Goal: Task Accomplishment & Management: Manage account settings

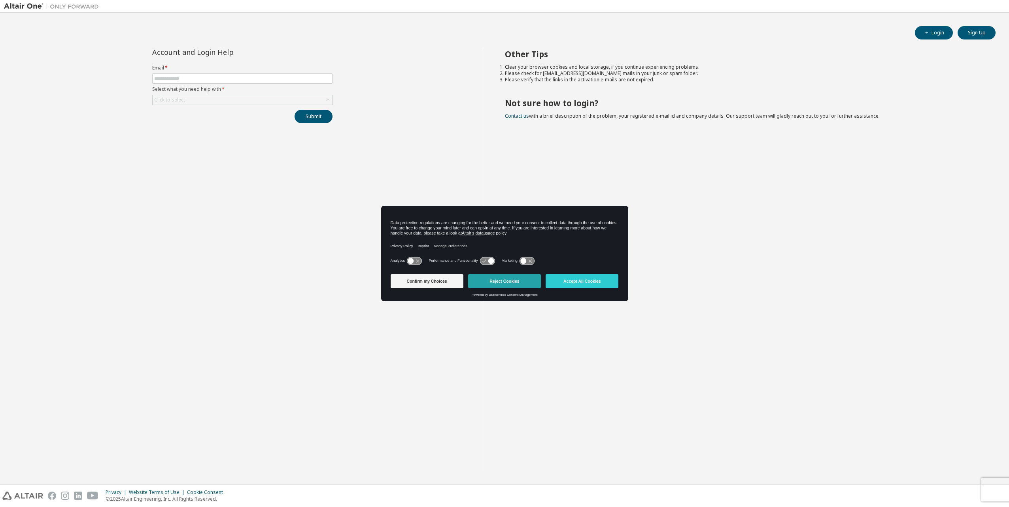
click at [485, 278] on button "Reject Cookies" at bounding box center [504, 281] width 73 height 14
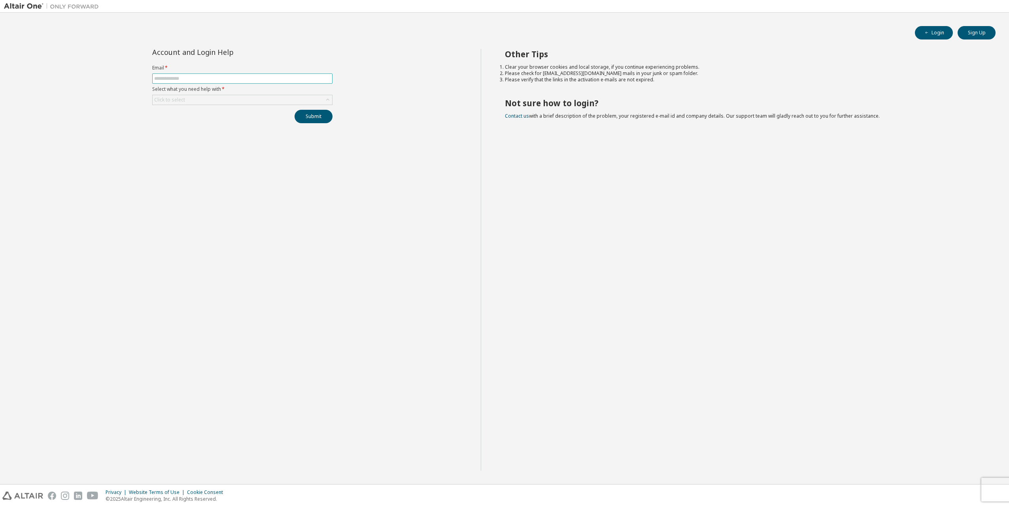
click at [227, 76] on input "text" at bounding box center [242, 78] width 176 height 6
type input "**********"
click at [311, 115] on button "Submit" at bounding box center [313, 116] width 38 height 13
click at [232, 119] on div "Click to select" at bounding box center [242, 118] width 179 height 9
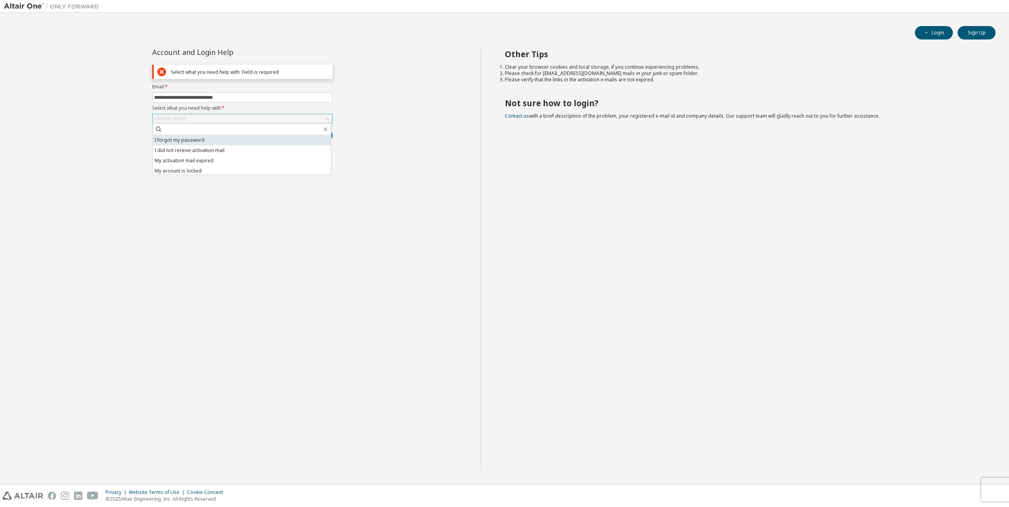
click at [217, 138] on li "I forgot my password" at bounding box center [242, 140] width 178 height 10
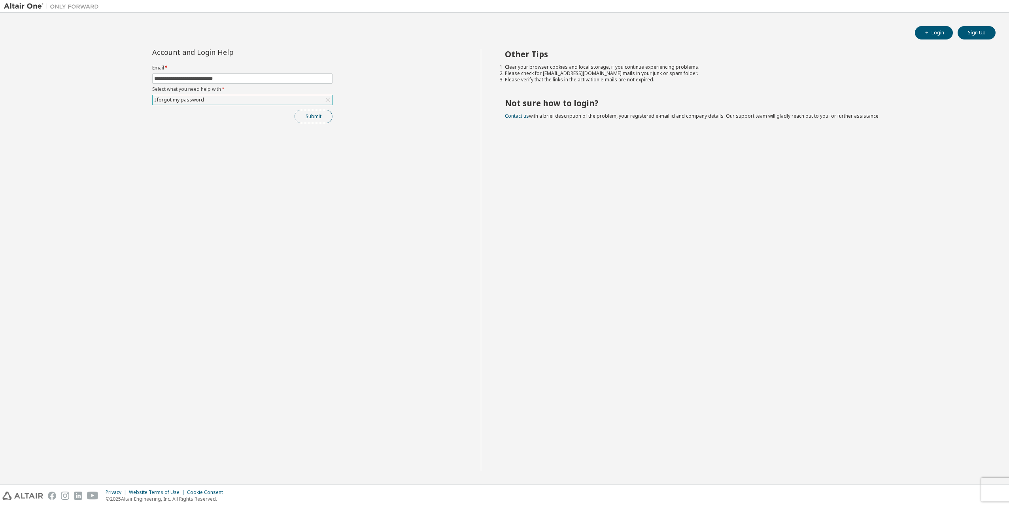
click at [320, 115] on button "Submit" at bounding box center [313, 116] width 38 height 13
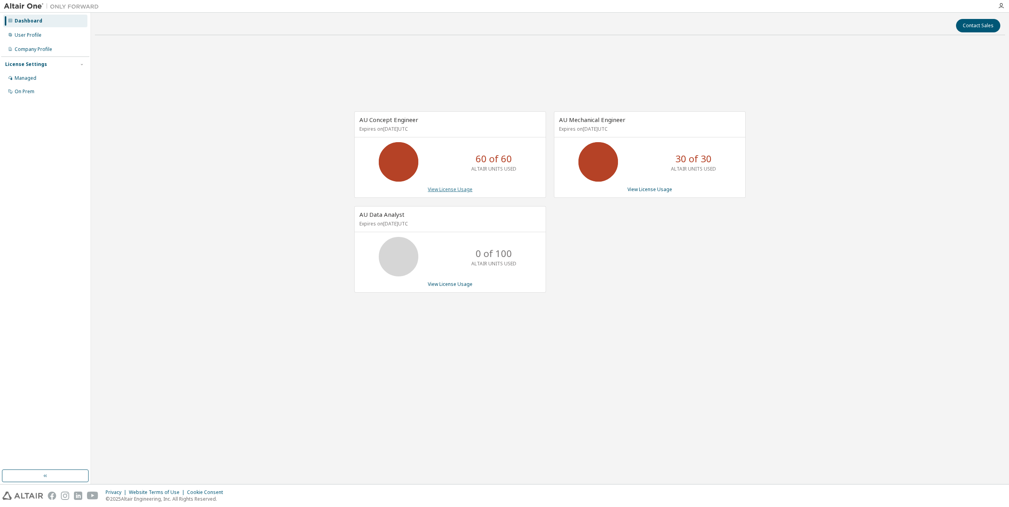
click at [459, 188] on link "View License Usage" at bounding box center [450, 189] width 45 height 7
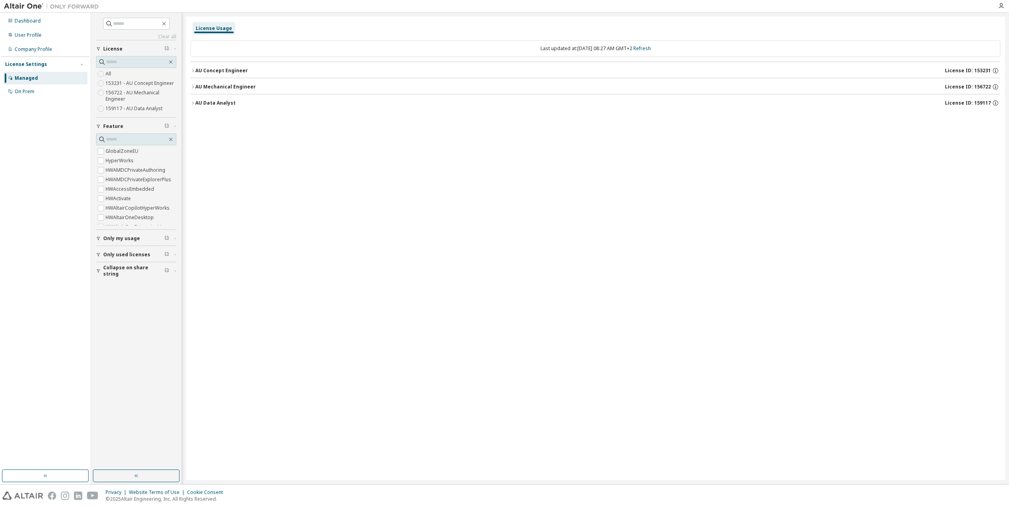
click at [196, 71] on div "AU Concept Engineer" at bounding box center [221, 71] width 53 height 6
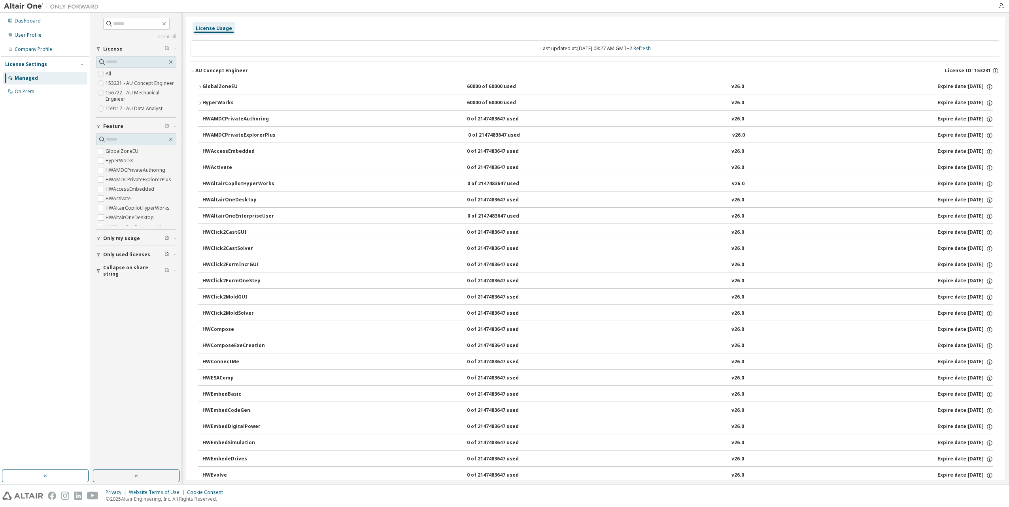
click at [134, 236] on span "Only my usage" at bounding box center [121, 239] width 37 height 6
click at [109, 248] on label "Yes" at bounding box center [110, 250] width 9 height 9
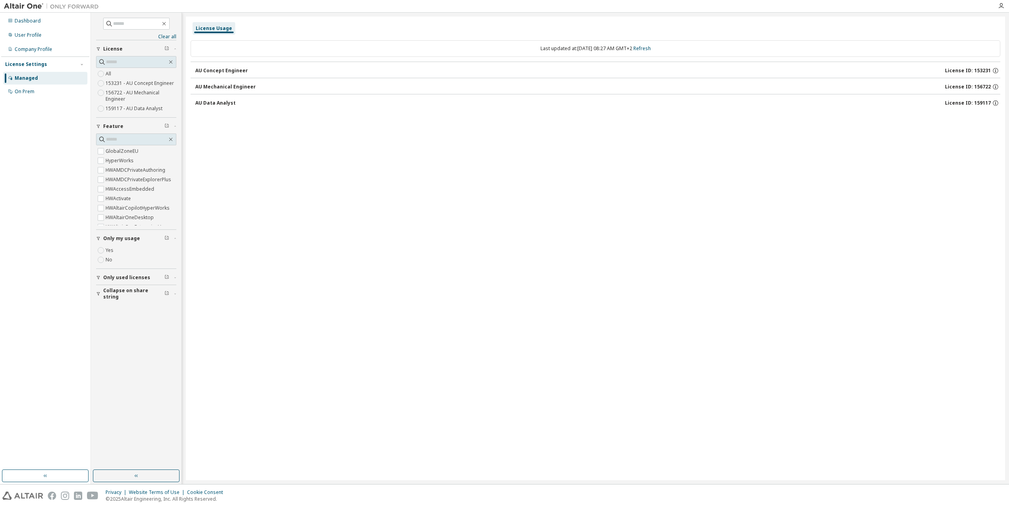
click at [208, 104] on div "AU Data Analyst" at bounding box center [215, 103] width 40 height 6
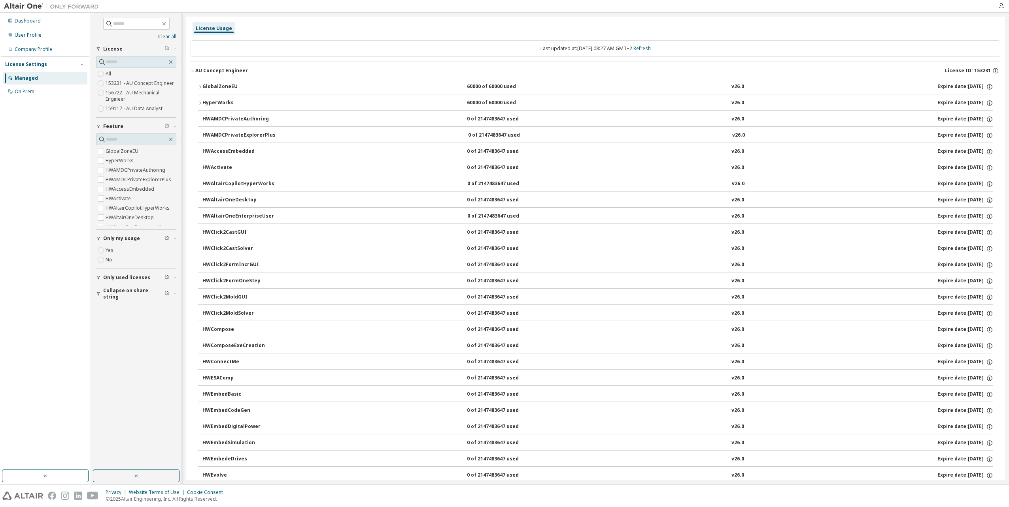
click at [201, 102] on icon "button" at bounding box center [200, 103] width 2 height 3
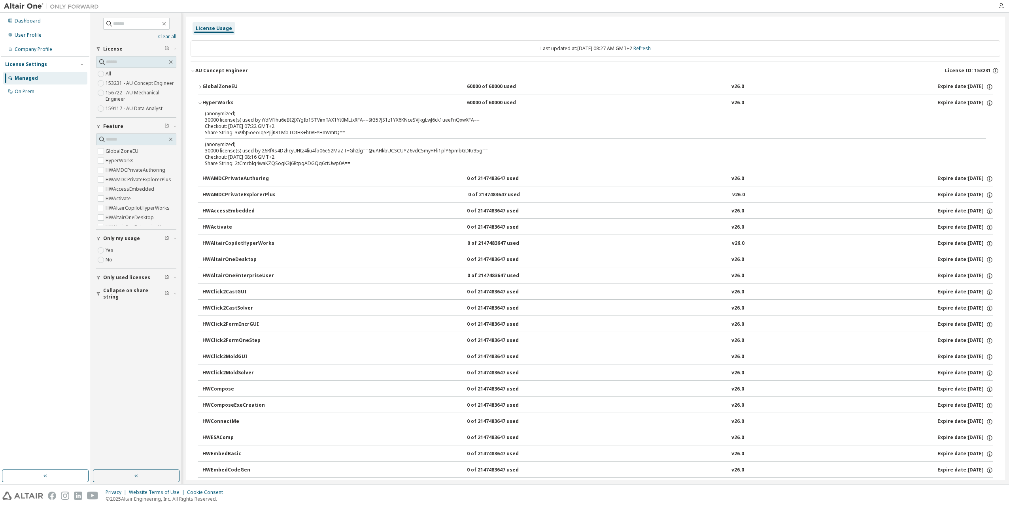
click at [199, 103] on icon "button" at bounding box center [200, 103] width 5 height 5
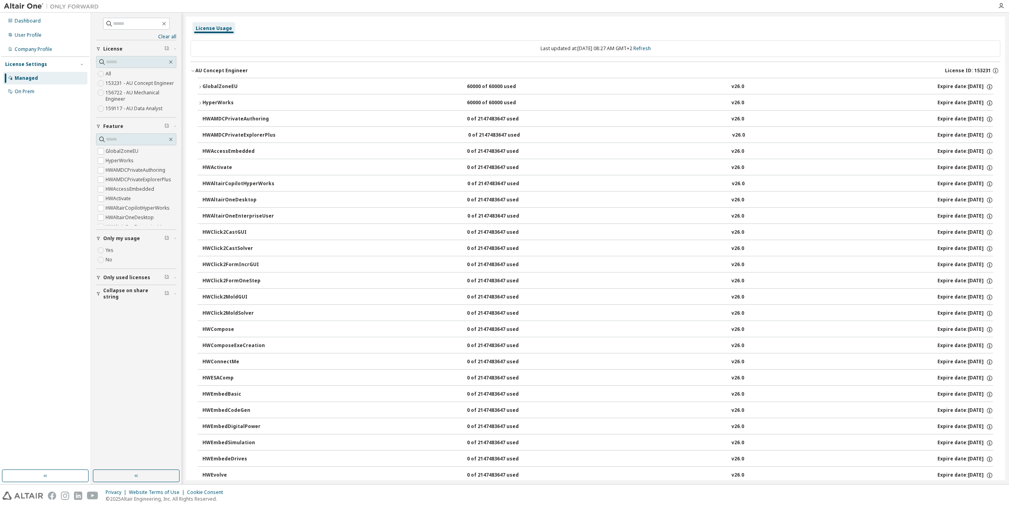
click at [196, 71] on div "AU Concept Engineer" at bounding box center [221, 71] width 53 height 6
click at [193, 102] on icon "button" at bounding box center [193, 103] width 5 height 5
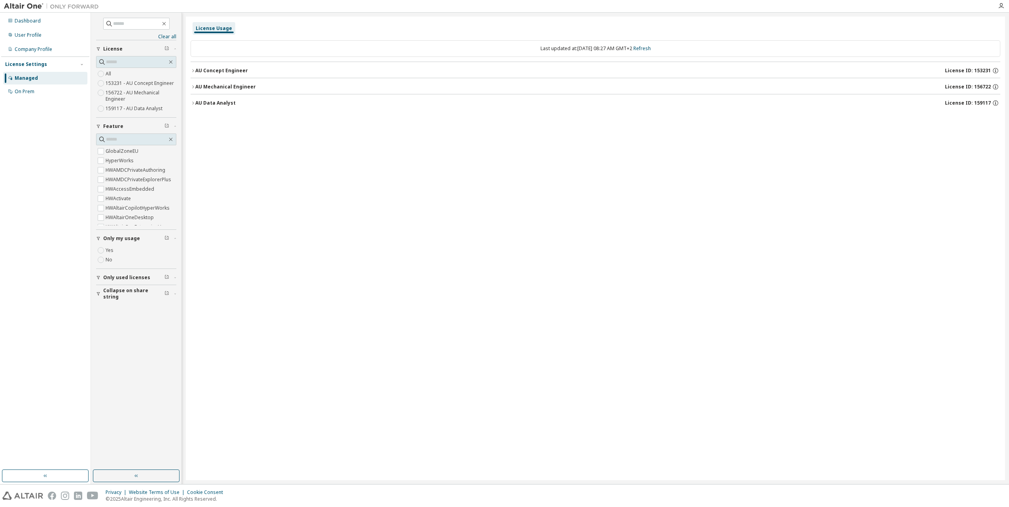
click at [193, 102] on icon "button" at bounding box center [193, 103] width 5 height 5
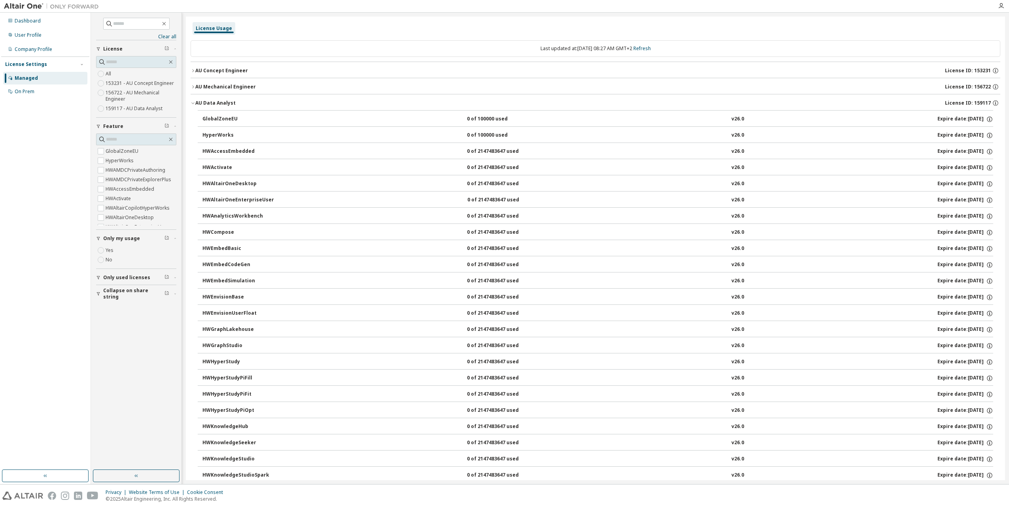
click at [193, 102] on icon "button" at bounding box center [193, 103] width 5 height 5
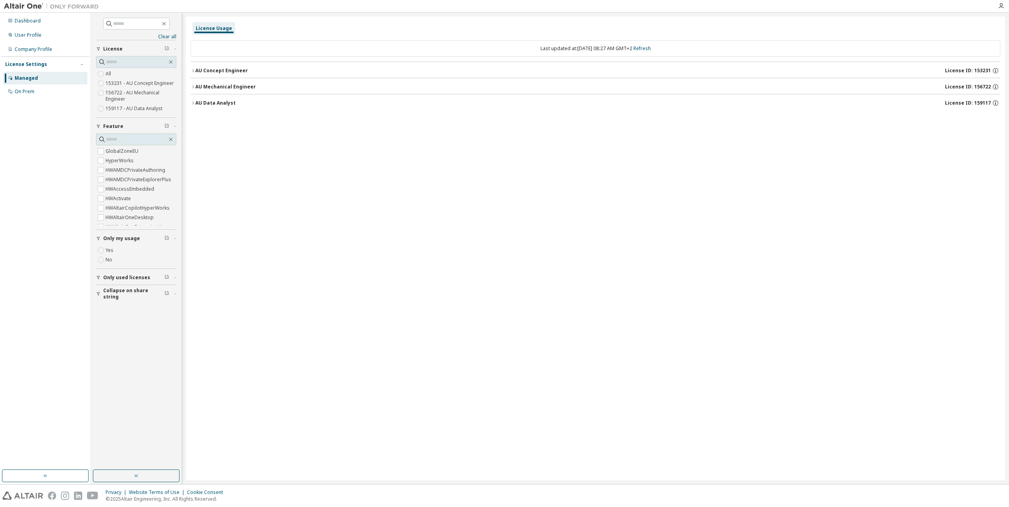
click at [194, 91] on button "AU Mechanical Engineer License ID: 156722" at bounding box center [595, 86] width 809 height 17
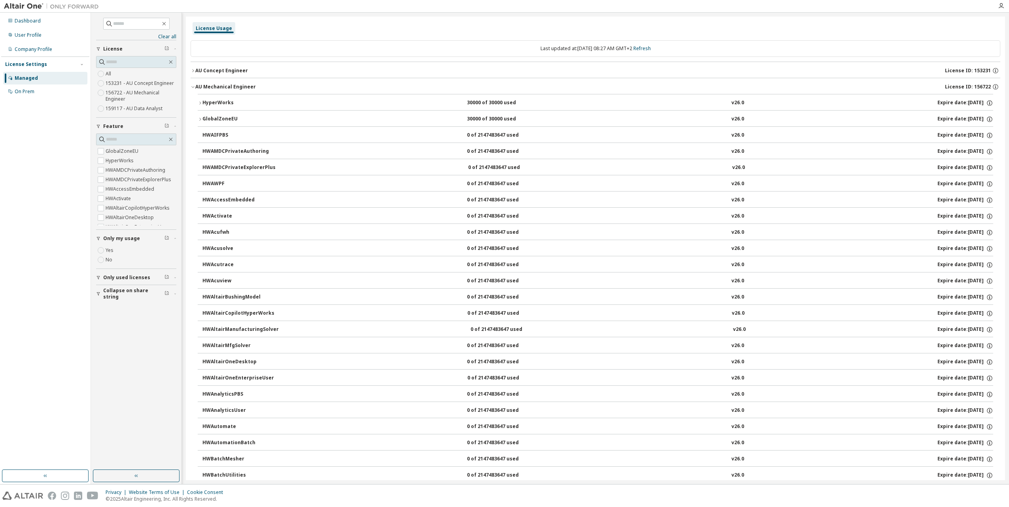
click at [199, 101] on icon "button" at bounding box center [200, 103] width 5 height 5
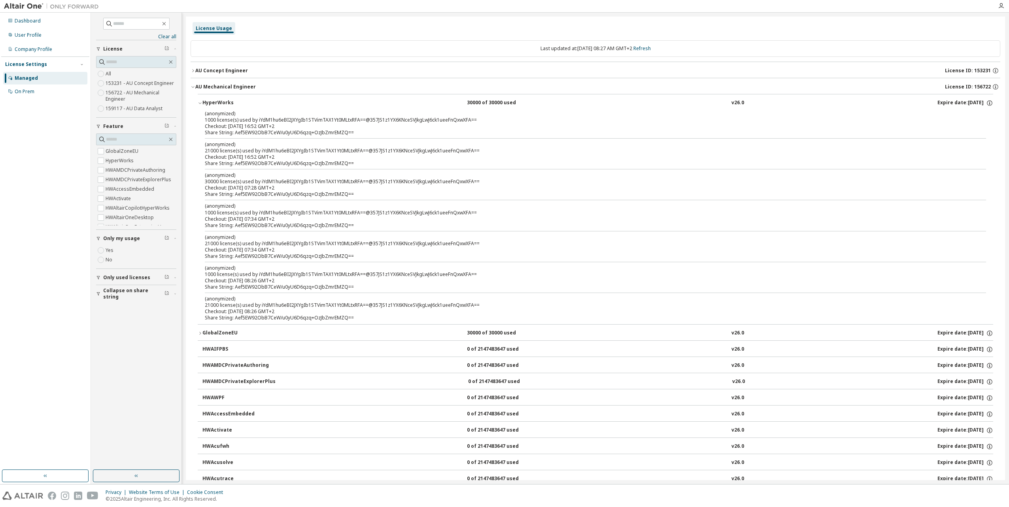
click at [199, 101] on icon "button" at bounding box center [200, 103] width 5 height 5
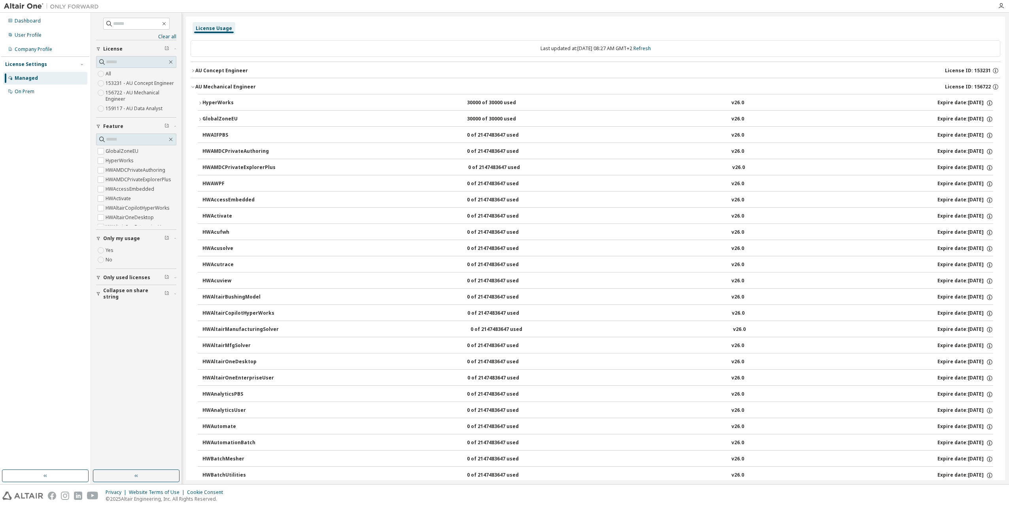
click at [193, 71] on icon "button" at bounding box center [193, 70] width 5 height 5
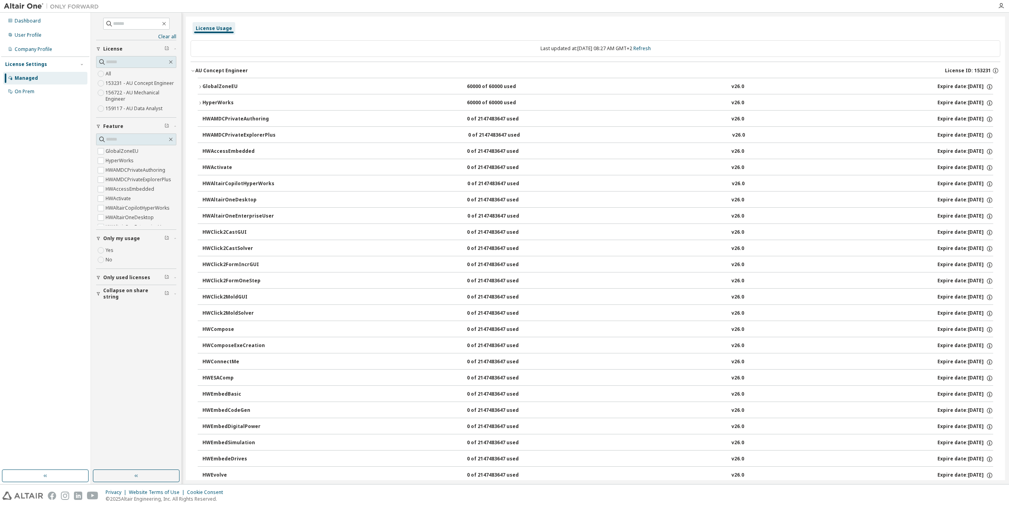
click at [201, 101] on icon "button" at bounding box center [200, 103] width 5 height 5
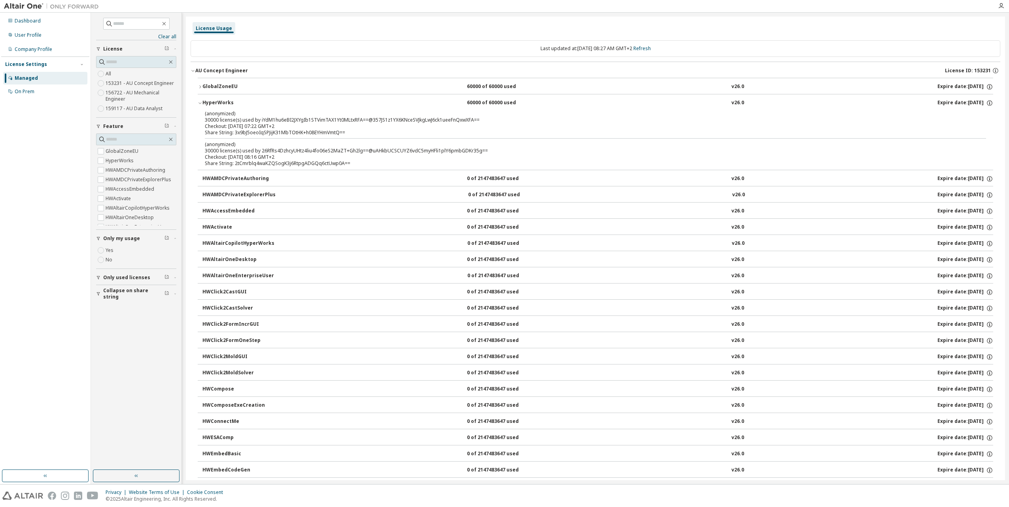
click at [201, 101] on icon "button" at bounding box center [200, 103] width 5 height 5
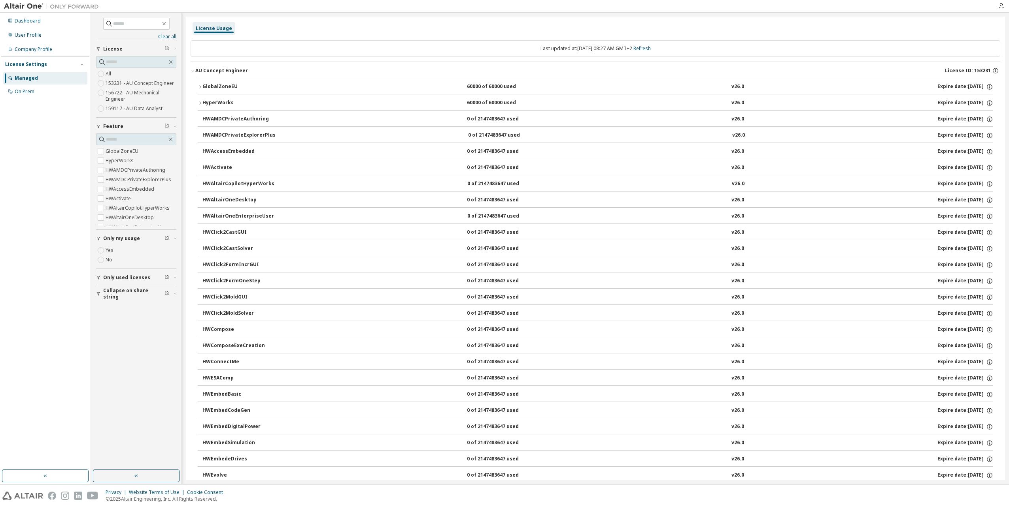
click at [194, 72] on icon "button" at bounding box center [193, 70] width 5 height 5
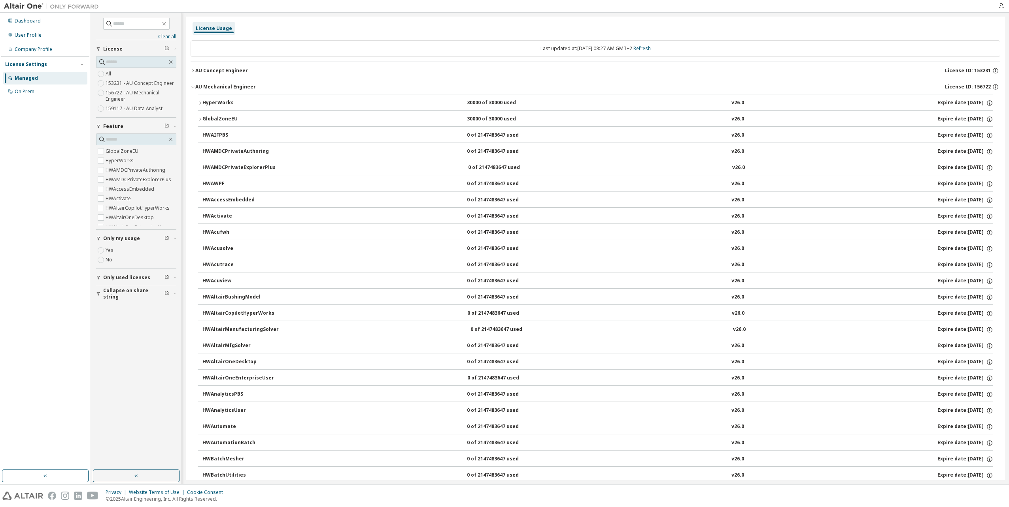
click at [114, 75] on div "All 153231 - AU Concept Engineer 156722 - AU Mechanical Engineer 159117 - AU Da…" at bounding box center [136, 91] width 80 height 44
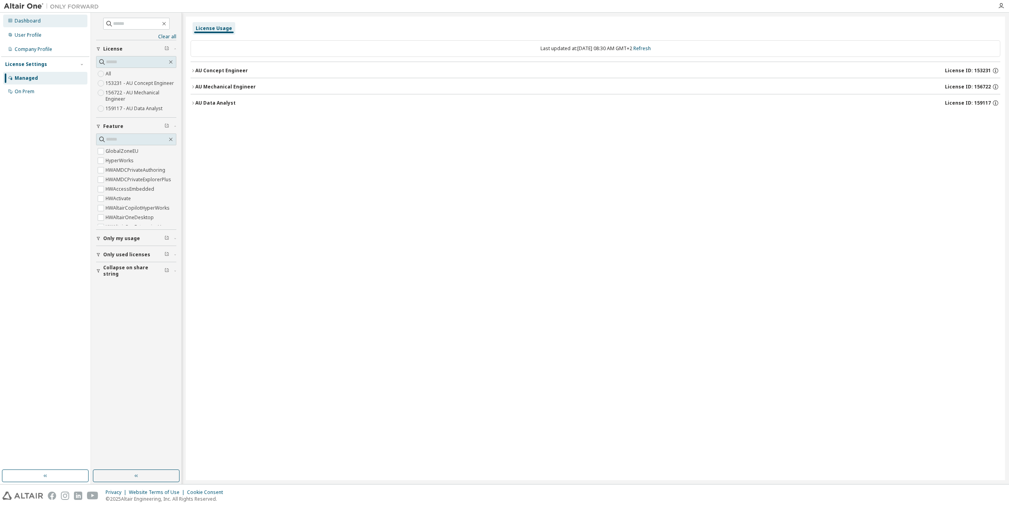
click at [36, 21] on div "Dashboard" at bounding box center [28, 21] width 26 height 6
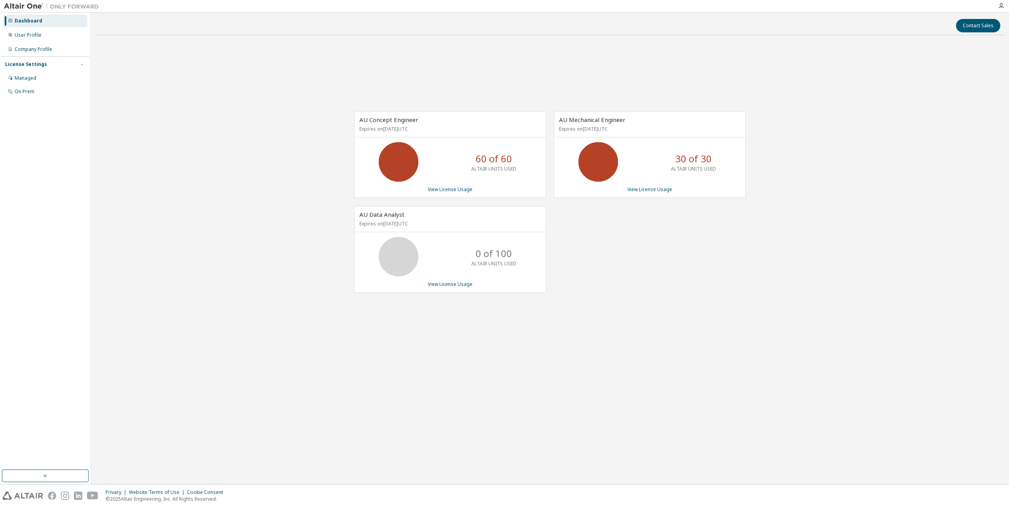
click at [648, 62] on div "AU Concept Engineer Expires on [DATE] UTC 60 of 60 ALTAIR UNITS USED View Licen…" at bounding box center [550, 207] width 910 height 330
click at [260, 233] on div "AU Concept Engineer Expires on [DATE] UTC 60 of 60 ALTAIR UNITS USED View Licen…" at bounding box center [550, 207] width 910 height 330
click at [344, 253] on div "AU Concept Engineer Expires on [DATE] UTC 60 of 60 ALTAIR UNITS USED View Licen…" at bounding box center [550, 207] width 910 height 330
drag, startPoint x: 597, startPoint y: 459, endPoint x: 588, endPoint y: 474, distance: 17.2
click at [597, 460] on div "Contact Sales AU Concept Engineer Expires on [DATE] UTC 60 of 60 ALTAIR UNITS U…" at bounding box center [550, 249] width 910 height 464
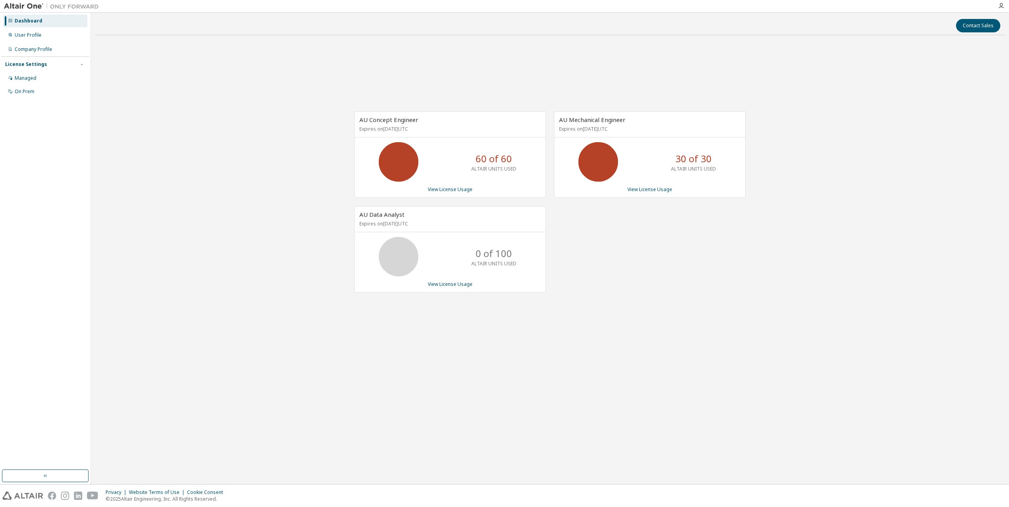
click at [475, 436] on div "Contact Sales AU Concept Engineer Expires on [DATE] UTC 60 of 60 ALTAIR UNITS U…" at bounding box center [550, 249] width 910 height 464
click at [467, 440] on div "Contact Sales AU Concept Engineer Expires on [DATE] UTC 60 of 60 ALTAIR UNITS U…" at bounding box center [550, 249] width 910 height 464
click at [338, 338] on div "AU Concept Engineer Expires on [DATE] UTC 60 of 60 ALTAIR UNITS USED View Licen…" at bounding box center [550, 207] width 910 height 330
drag, startPoint x: 753, startPoint y: 48, endPoint x: 782, endPoint y: 44, distance: 29.5
click at [753, 48] on div "AU Concept Engineer Expires on [DATE] UTC 60 of 60 ALTAIR UNITS USED View Licen…" at bounding box center [550, 207] width 910 height 330
